Goal: Task Accomplishment & Management: Manage account settings

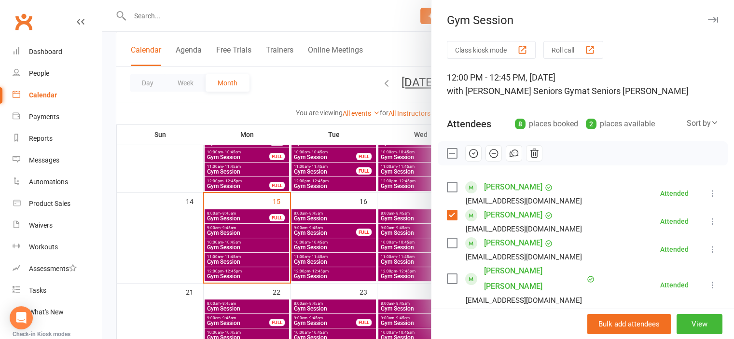
scroll to position [145, 0]
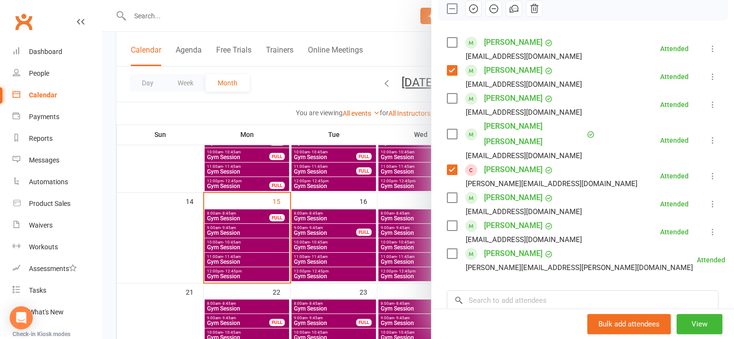
click at [152, 23] on div at bounding box center [418, 169] width 632 height 339
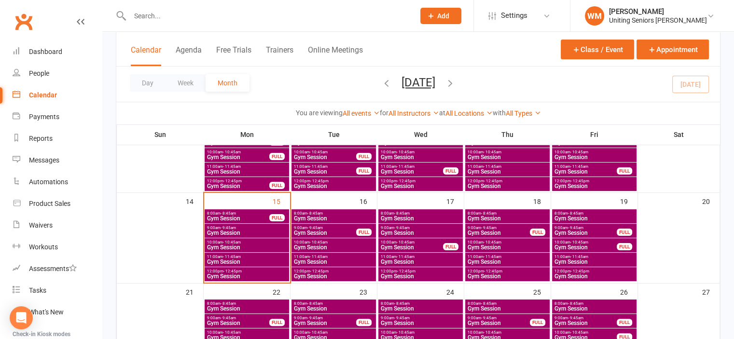
click at [152, 16] on input "text" at bounding box center [267, 16] width 281 height 14
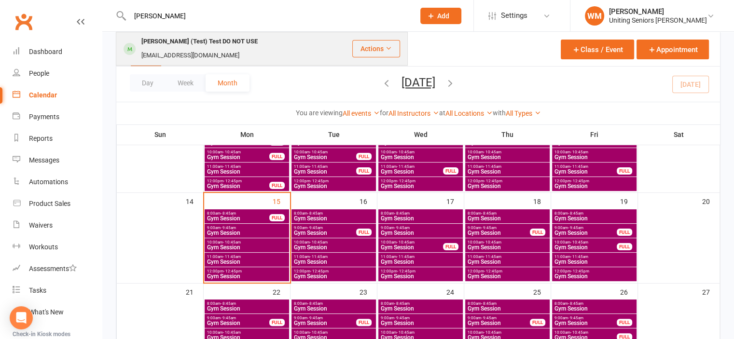
type input "[PERSON_NAME]"
click at [162, 44] on div "[PERSON_NAME] (Test) Test DO NOT USE" at bounding box center [199, 42] width 122 height 14
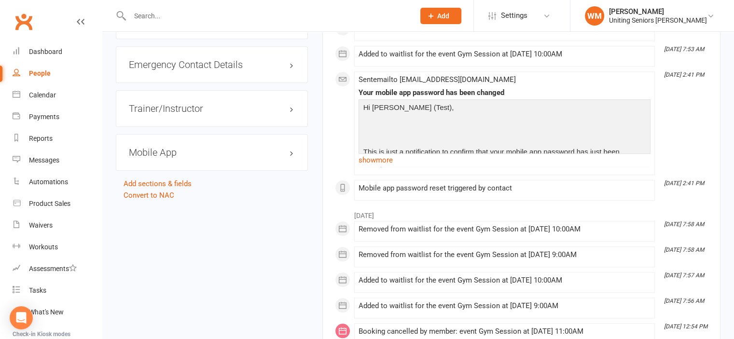
scroll to position [965, 0]
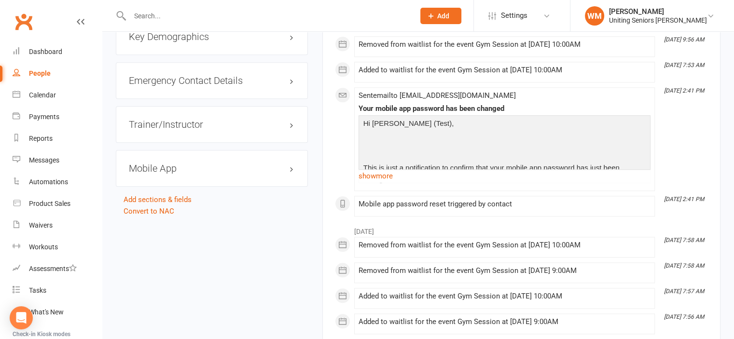
click at [163, 163] on h3 "Mobile App" at bounding box center [212, 168] width 166 height 11
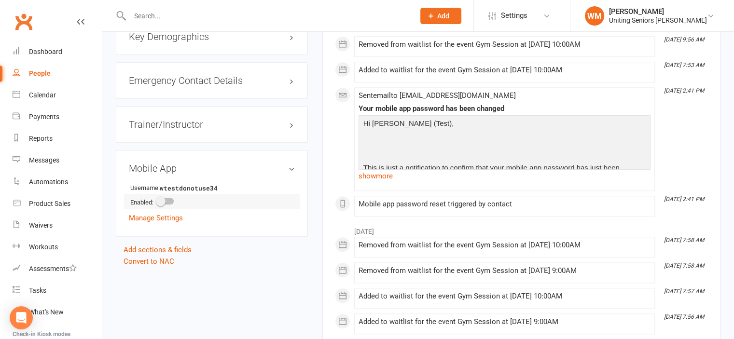
click at [168, 198] on div at bounding box center [165, 201] width 16 height 7
click at [157, 200] on input "checkbox" at bounding box center [157, 200] width 0 height 0
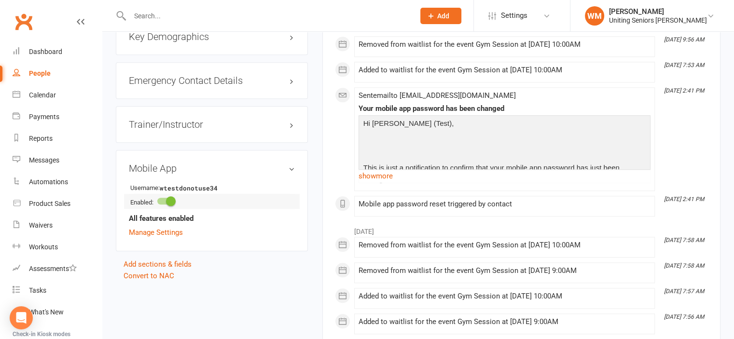
click at [168, 196] on span at bounding box center [171, 201] width 10 height 10
click at [157, 200] on input "checkbox" at bounding box center [157, 200] width 0 height 0
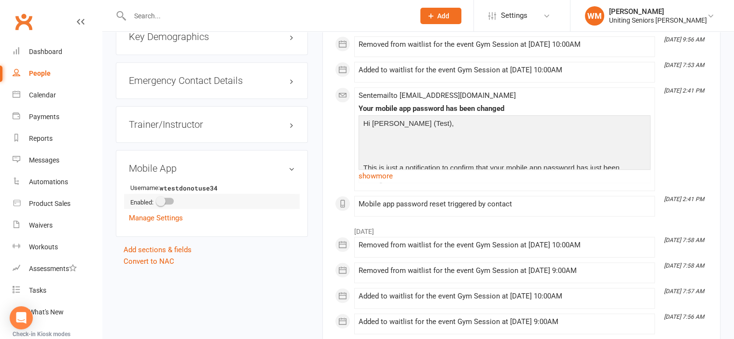
click at [170, 198] on div at bounding box center [165, 201] width 16 height 7
click at [157, 200] on input "checkbox" at bounding box center [157, 200] width 0 height 0
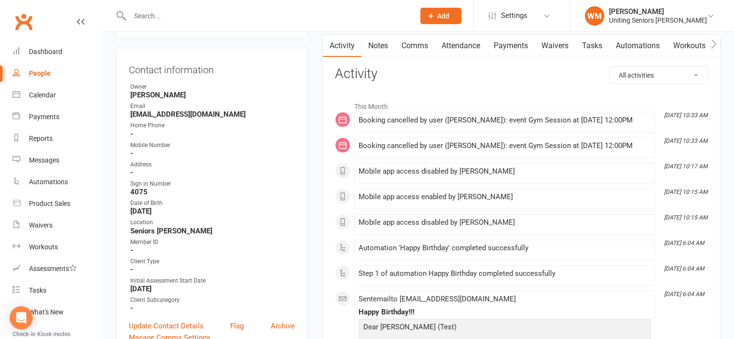
scroll to position [96, 0]
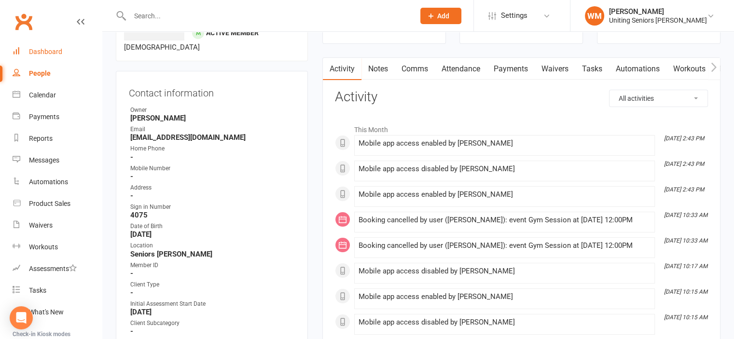
click at [53, 48] on div "Dashboard" at bounding box center [45, 52] width 33 height 8
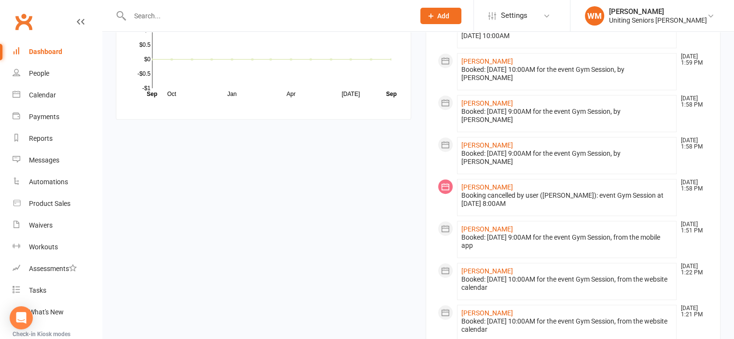
scroll to position [699, 0]
